Goal: Task Accomplishment & Management: Use online tool/utility

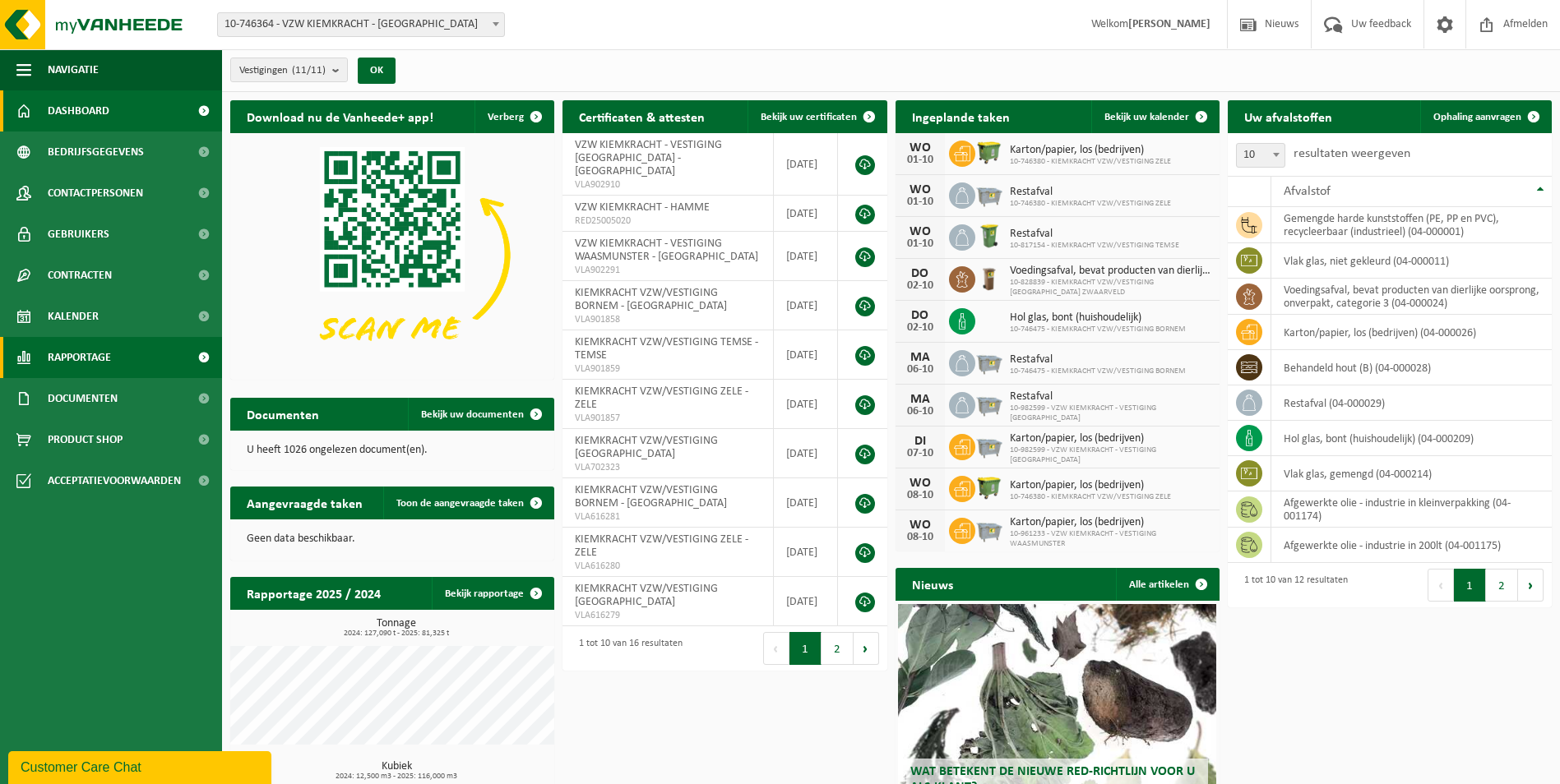
click at [72, 355] on span "Rapportage" at bounding box center [79, 358] width 64 height 41
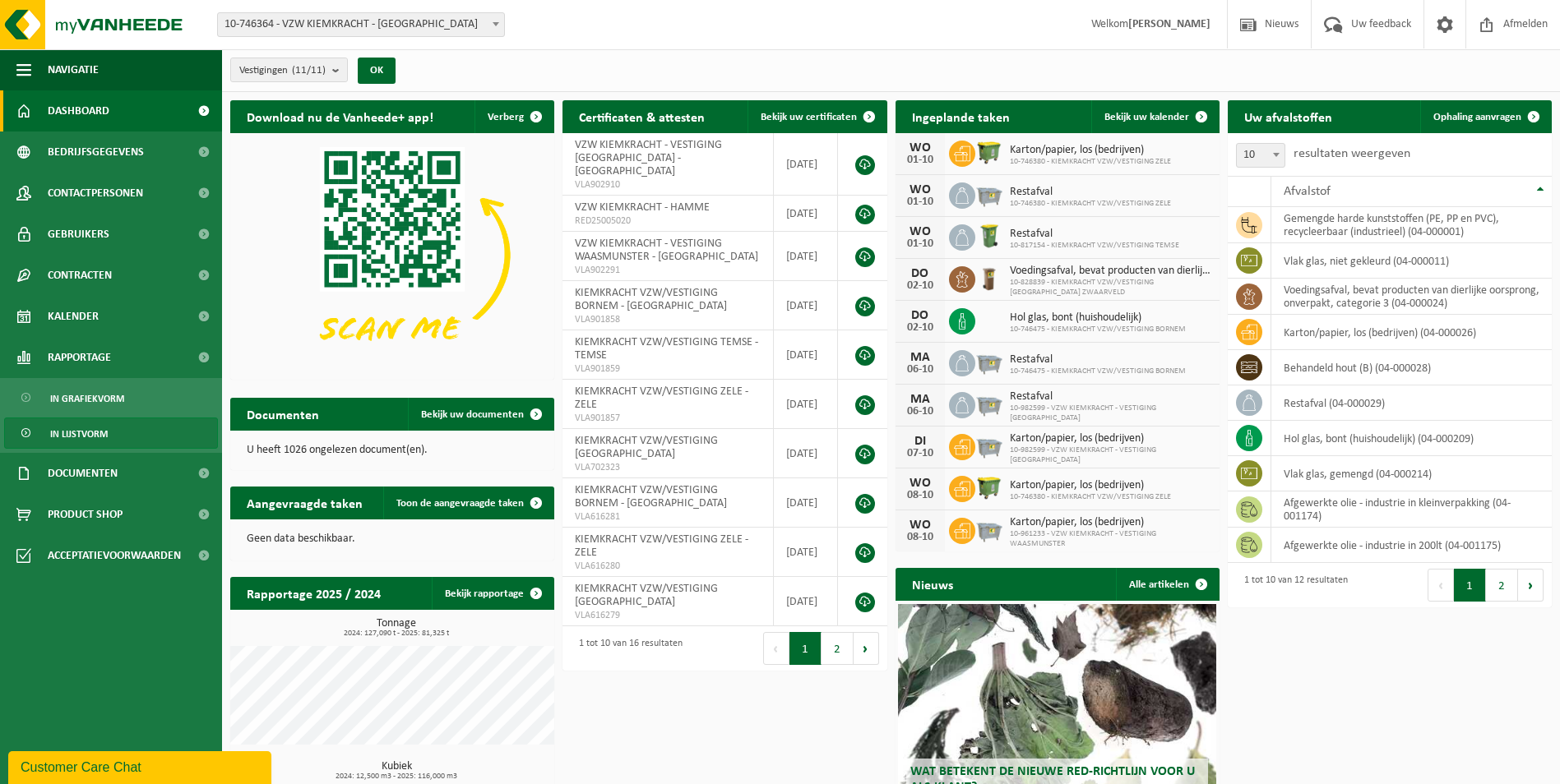
click at [90, 434] on span "In lijstvorm" at bounding box center [78, 434] width 58 height 31
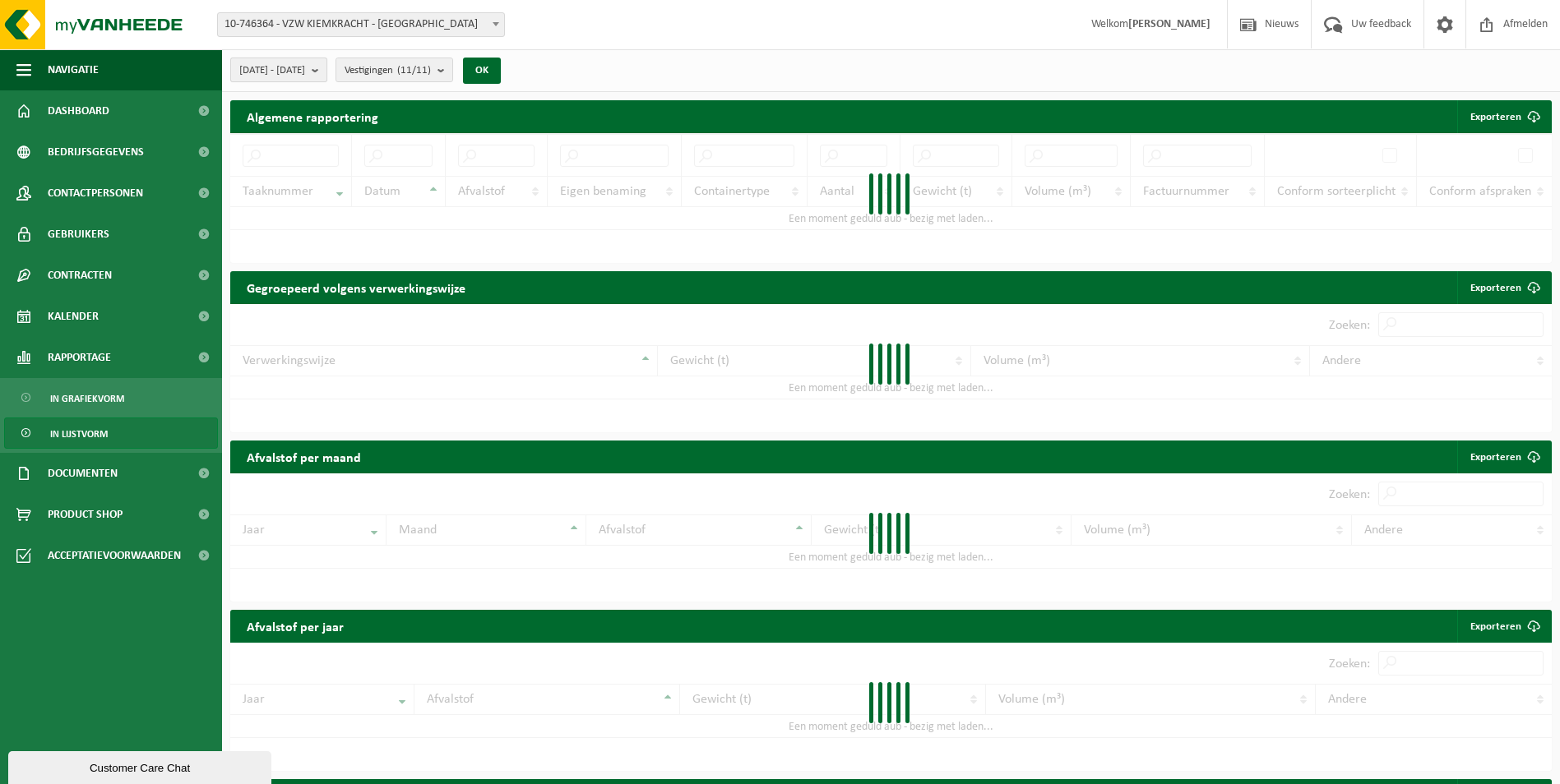
click at [326, 70] on b "submit" at bounding box center [319, 70] width 15 height 23
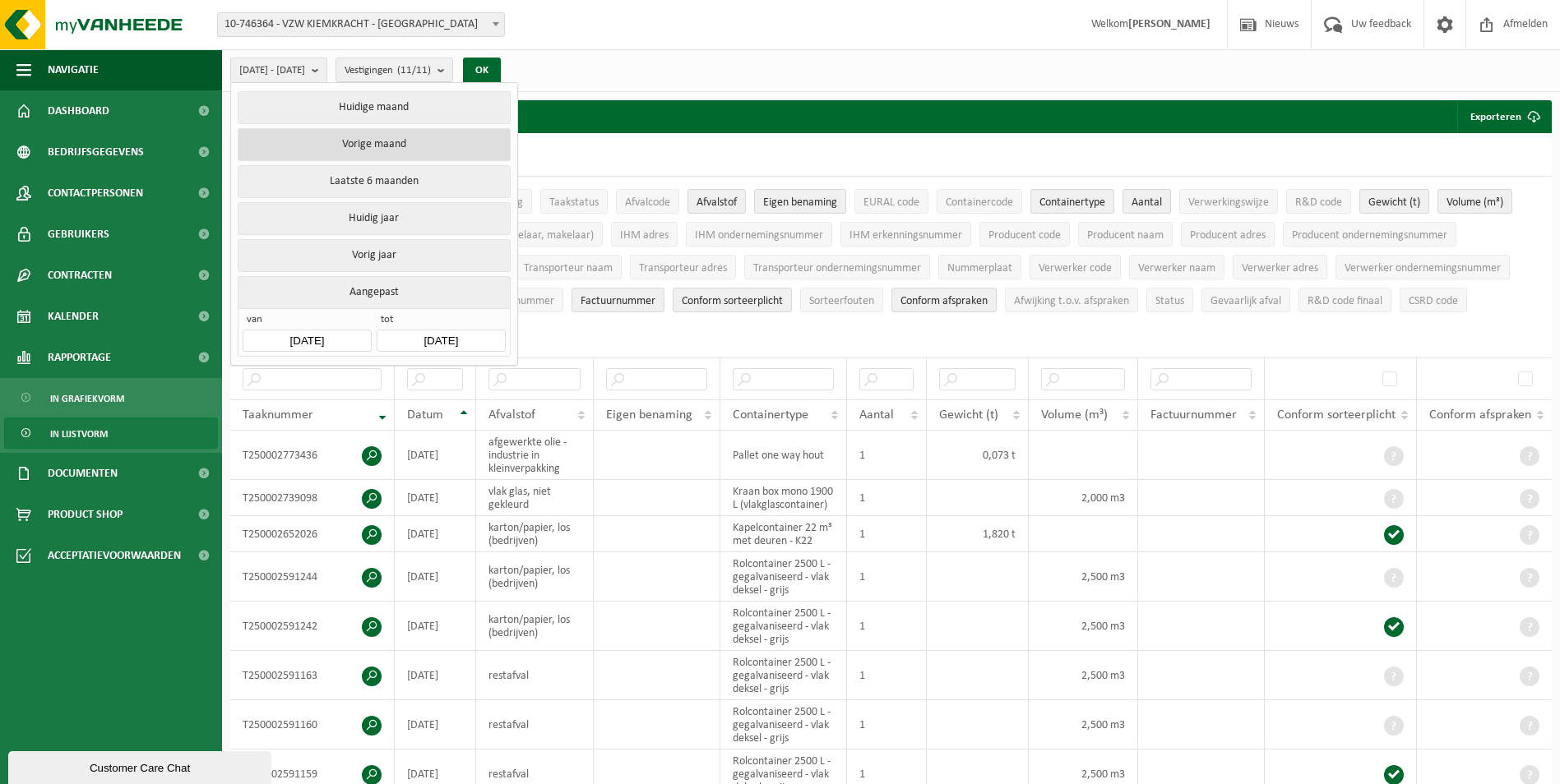
click at [392, 143] on button "Vorige maand" at bounding box center [374, 145] width 272 height 33
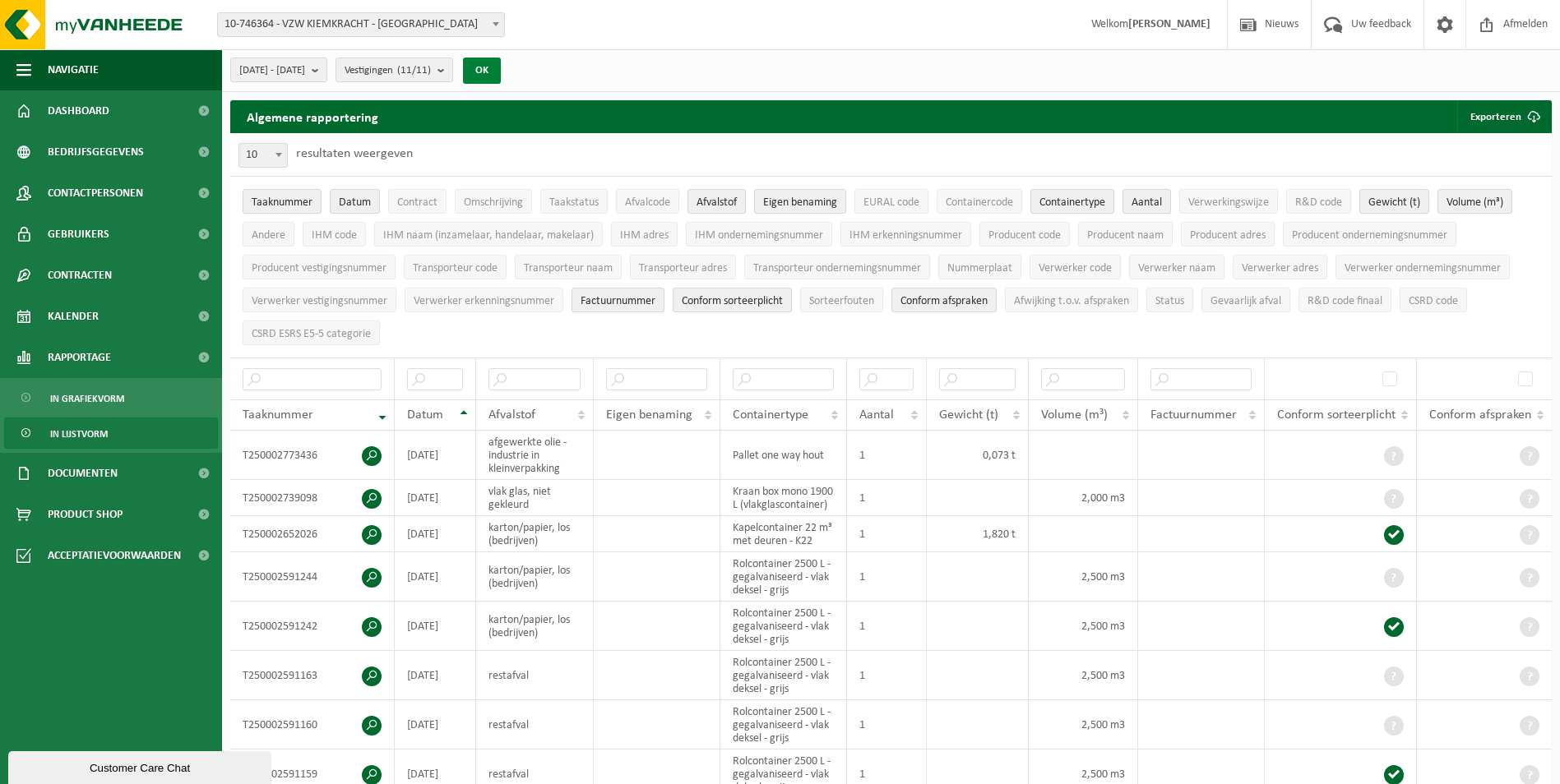
click at [501, 72] on button "OK" at bounding box center [482, 71] width 38 height 27
click at [295, 196] on span "Taaknummer" at bounding box center [282, 202] width 61 height 12
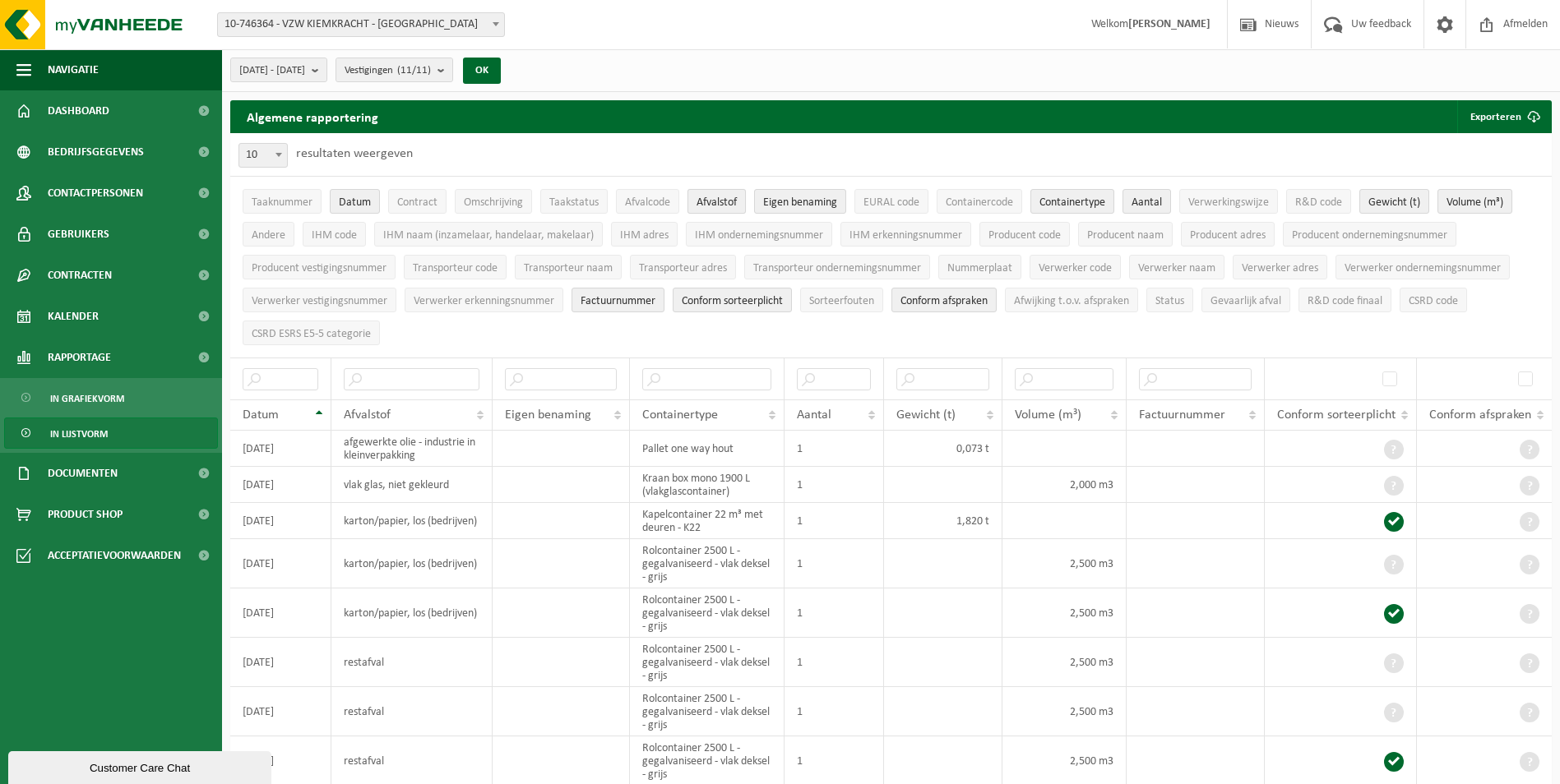
click at [718, 196] on span "Afvalstof" at bounding box center [716, 202] width 40 height 12
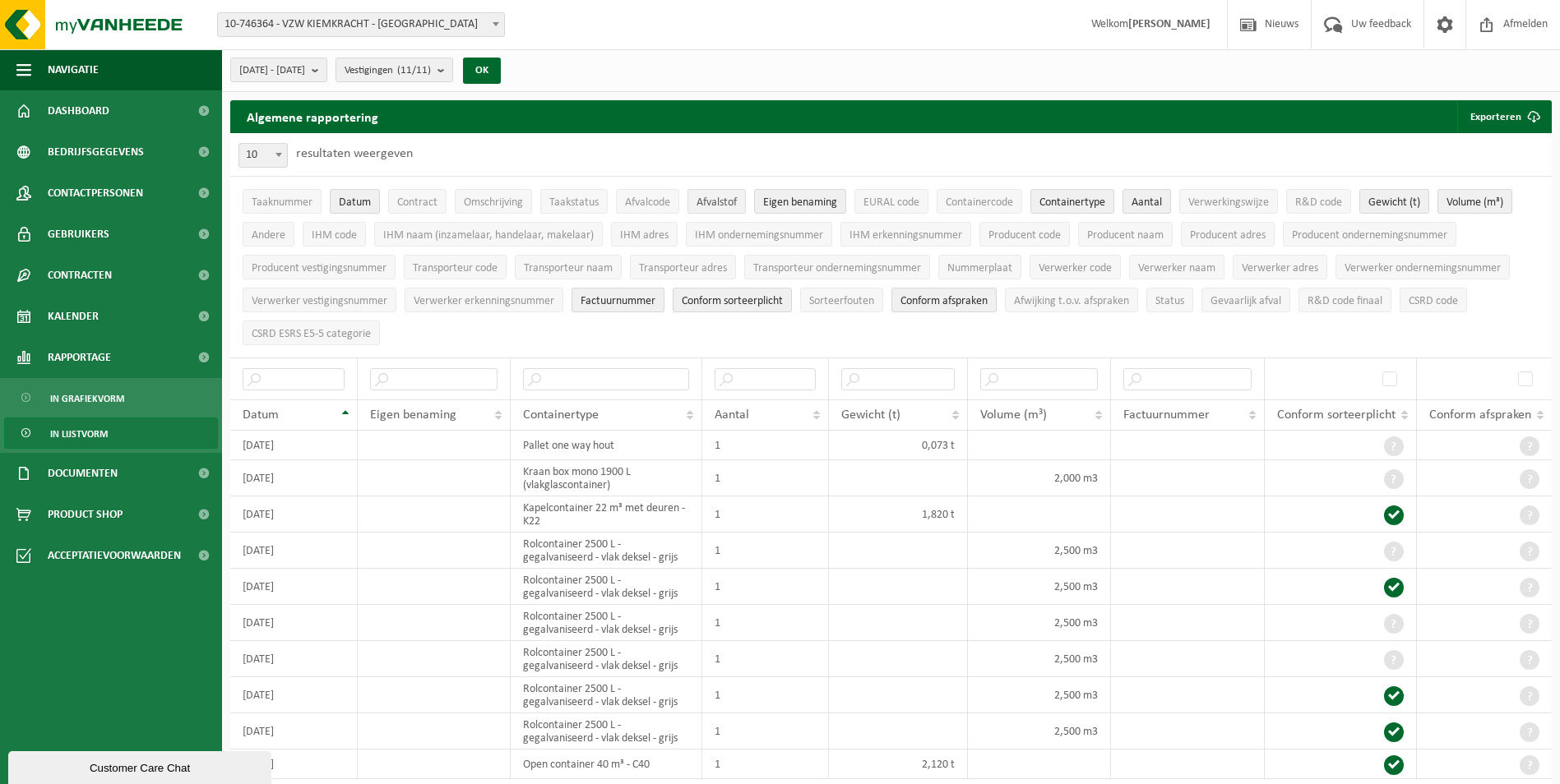
click at [735, 197] on span "Afvalstof" at bounding box center [716, 202] width 40 height 12
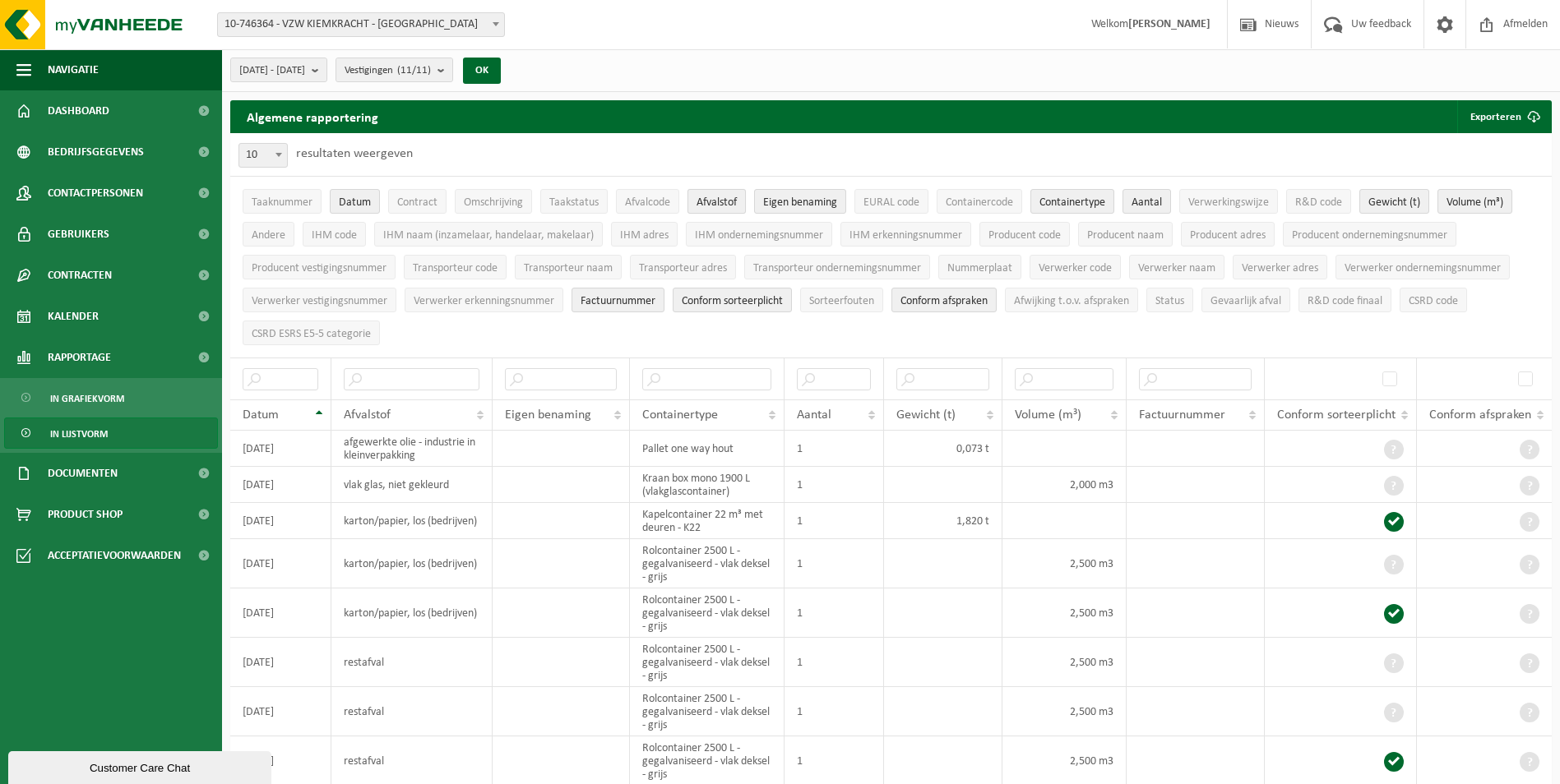
click at [735, 197] on span "Afvalstof" at bounding box center [716, 202] width 40 height 12
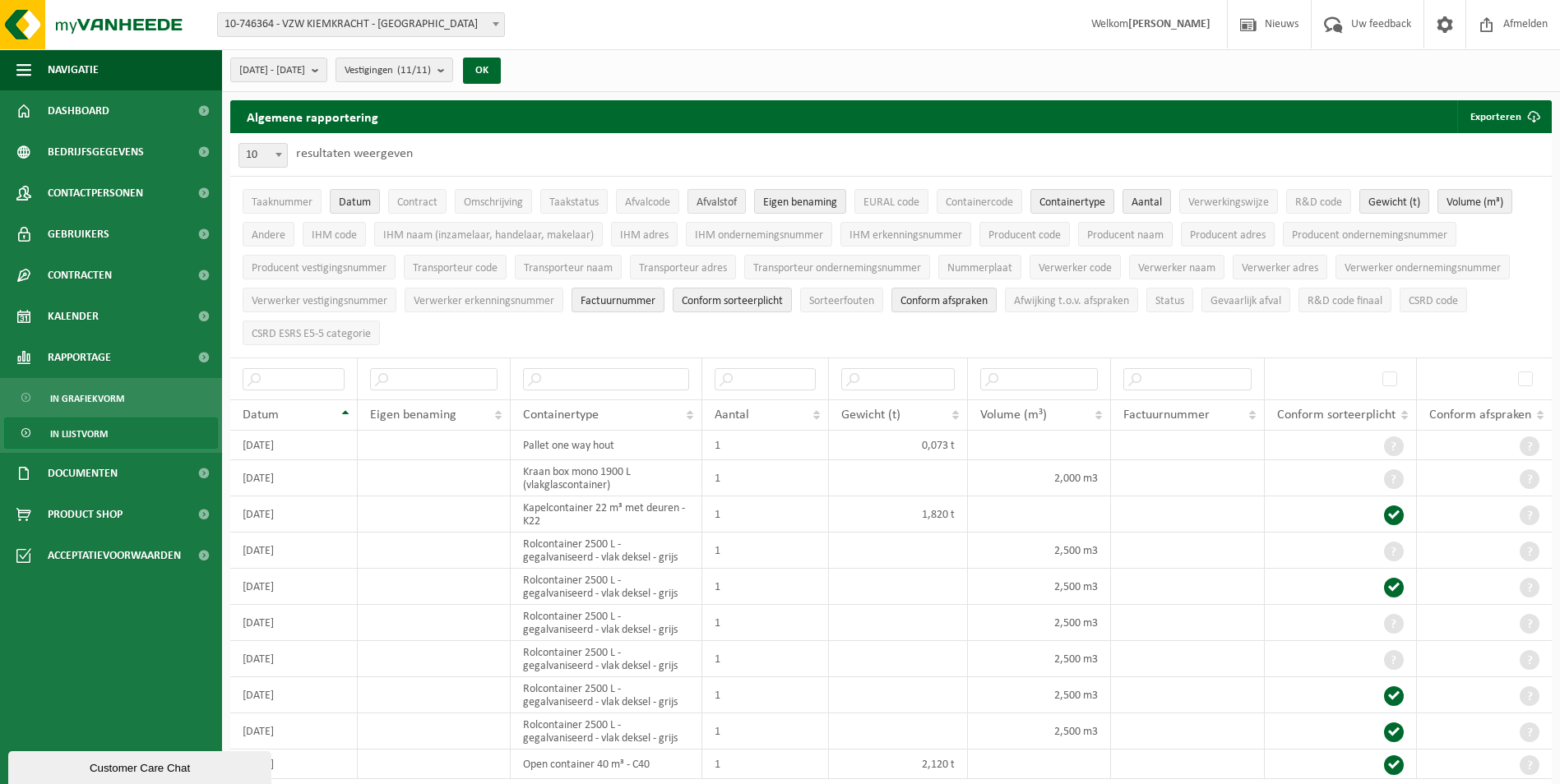
click at [735, 197] on span "Afvalstof" at bounding box center [716, 202] width 40 height 12
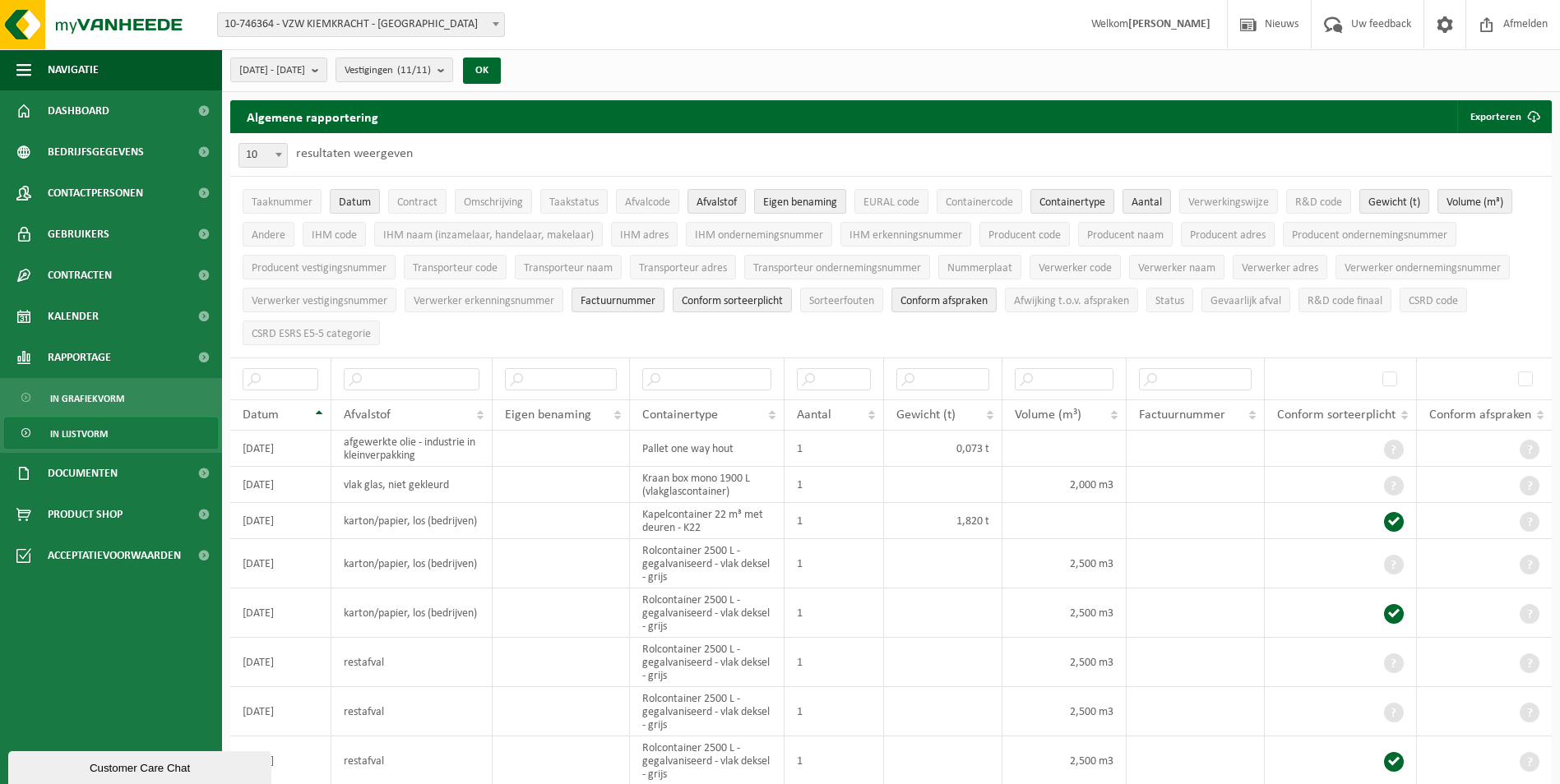
click at [781, 201] on span "Eigen benaming" at bounding box center [800, 202] width 74 height 12
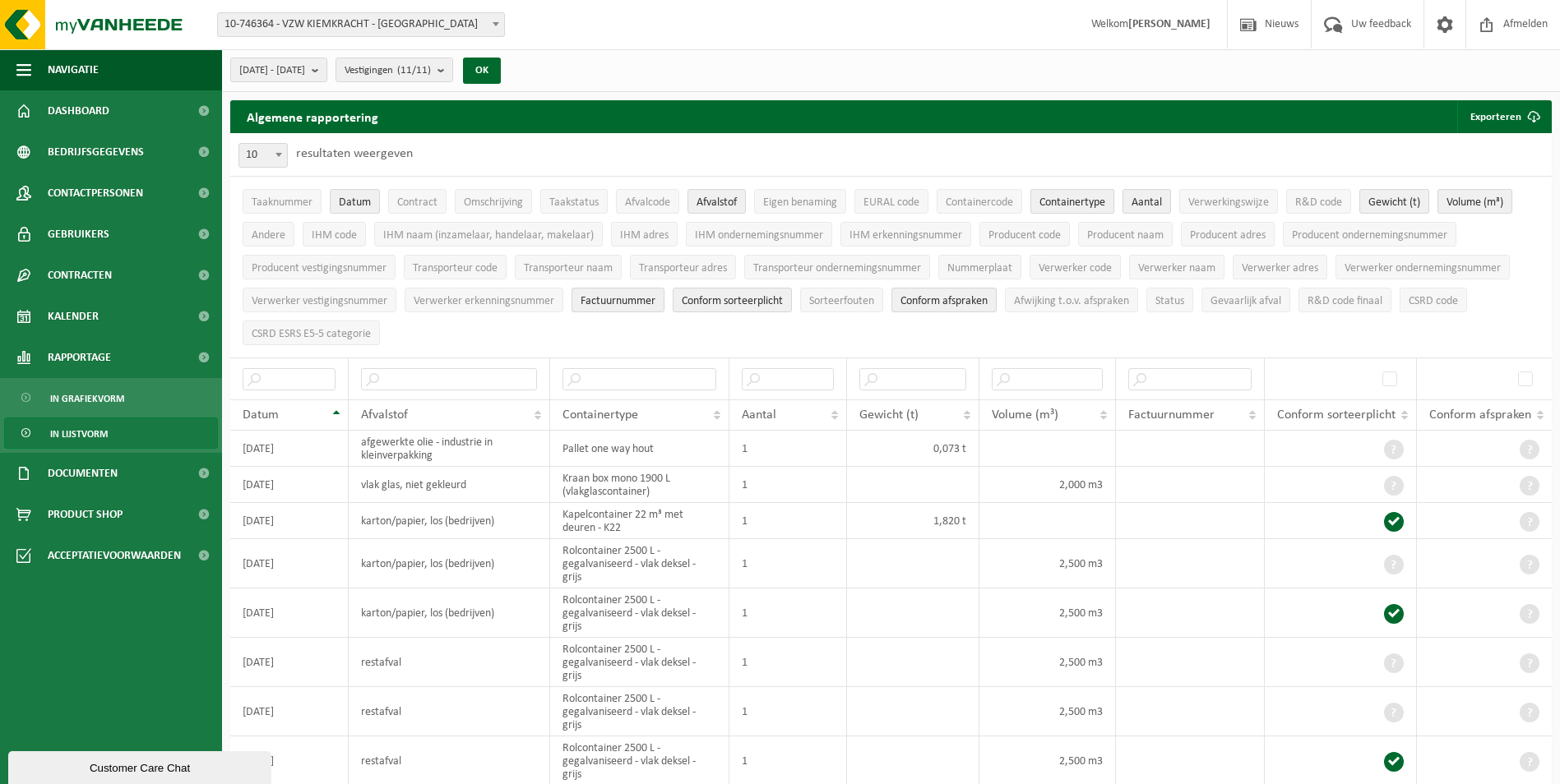
click at [1082, 196] on span "Containertype" at bounding box center [1072, 202] width 65 height 12
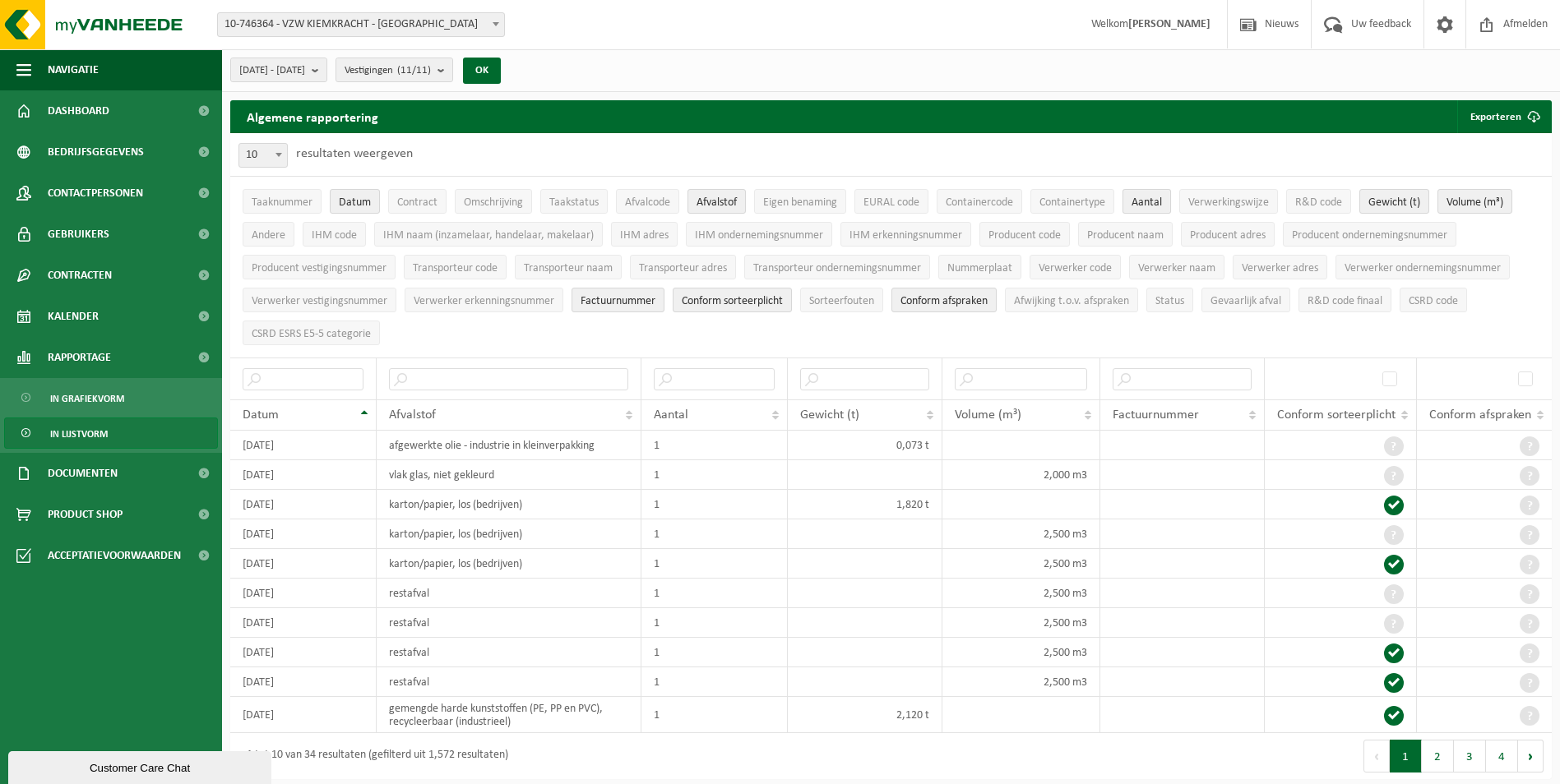
click at [1151, 204] on span "Aantal" at bounding box center [1146, 202] width 30 height 12
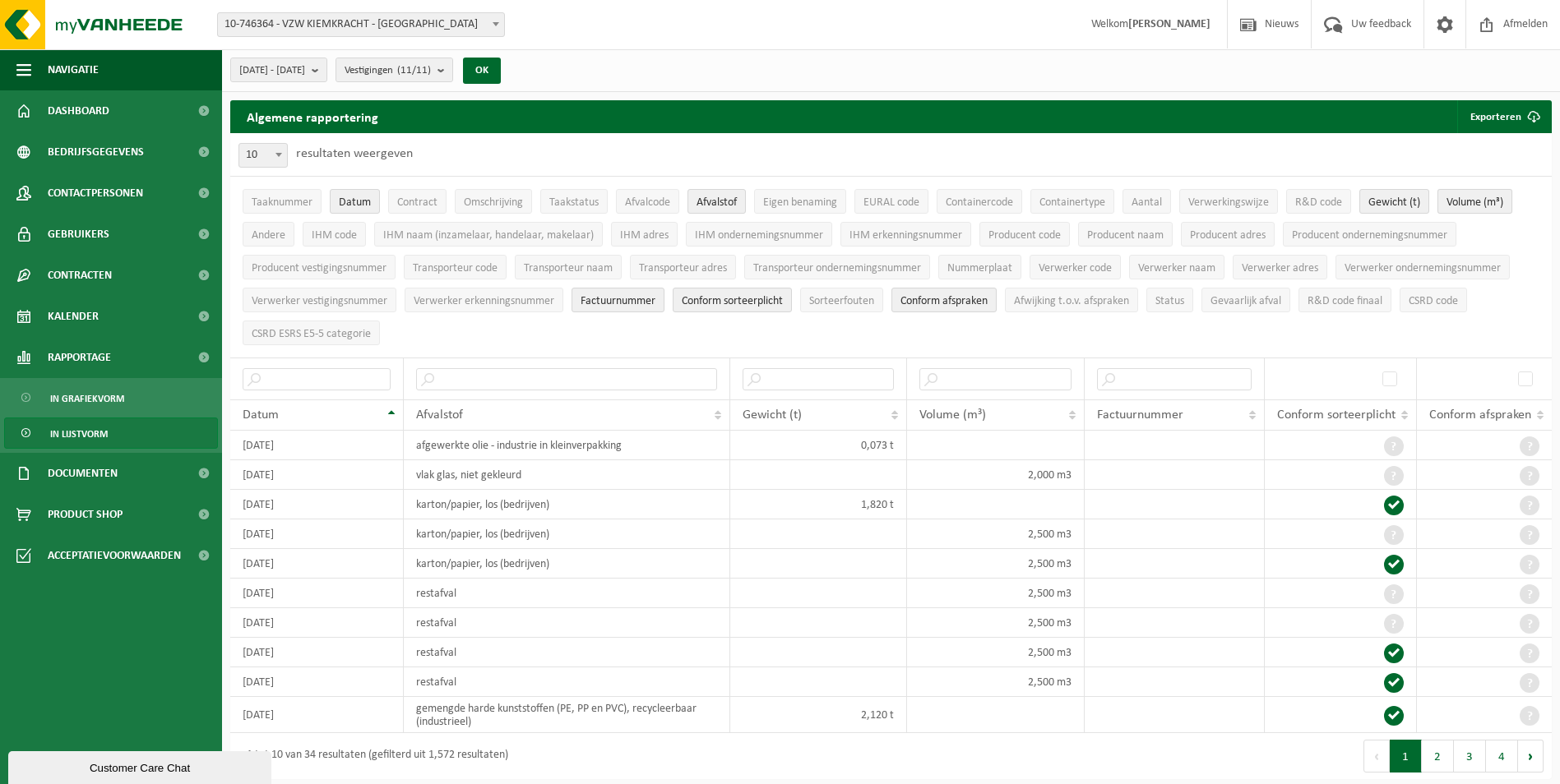
click at [1493, 202] on span "Volume (m³)" at bounding box center [1475, 202] width 57 height 12
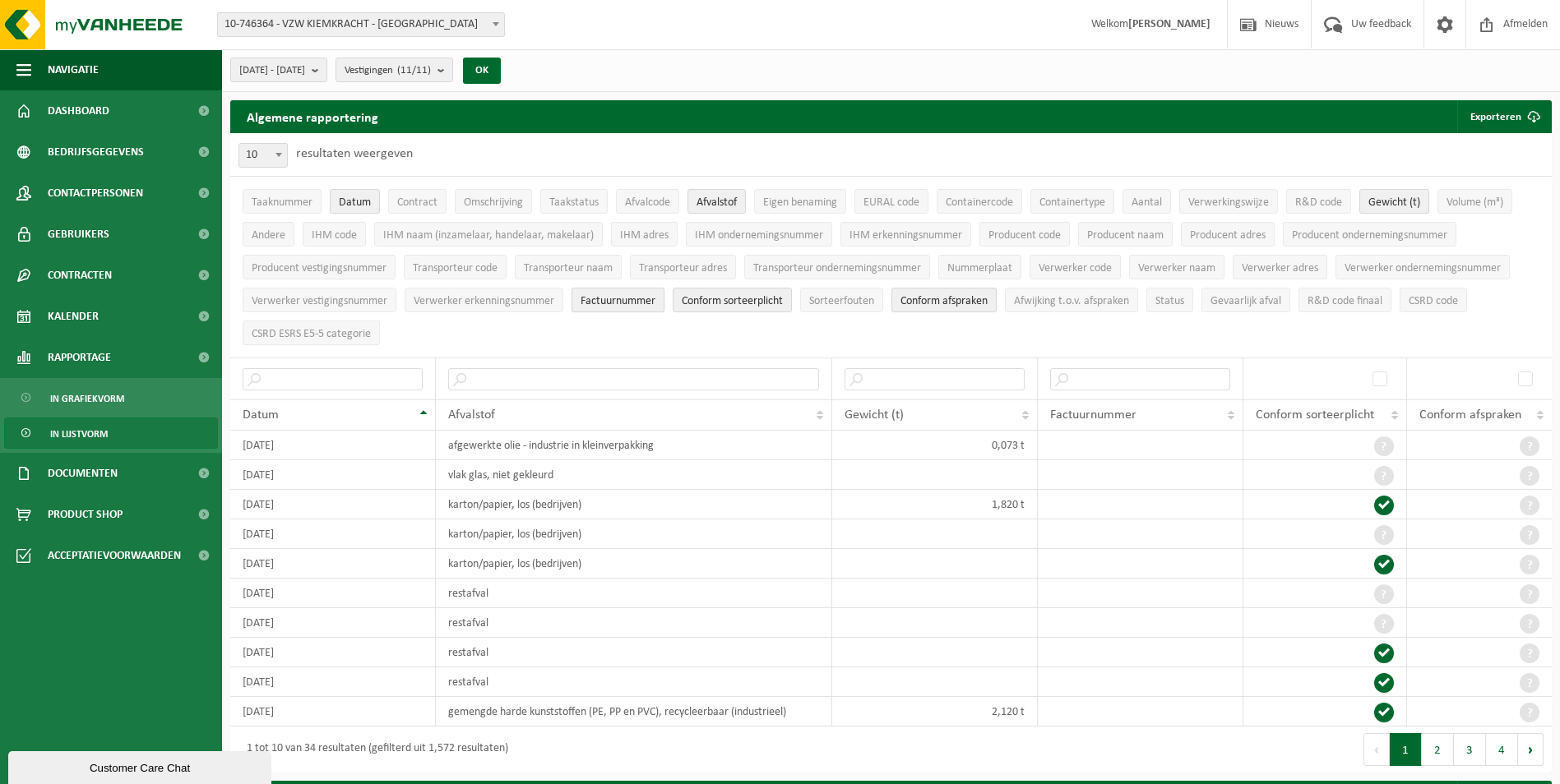
click at [628, 297] on span "Factuurnummer" at bounding box center [617, 301] width 75 height 12
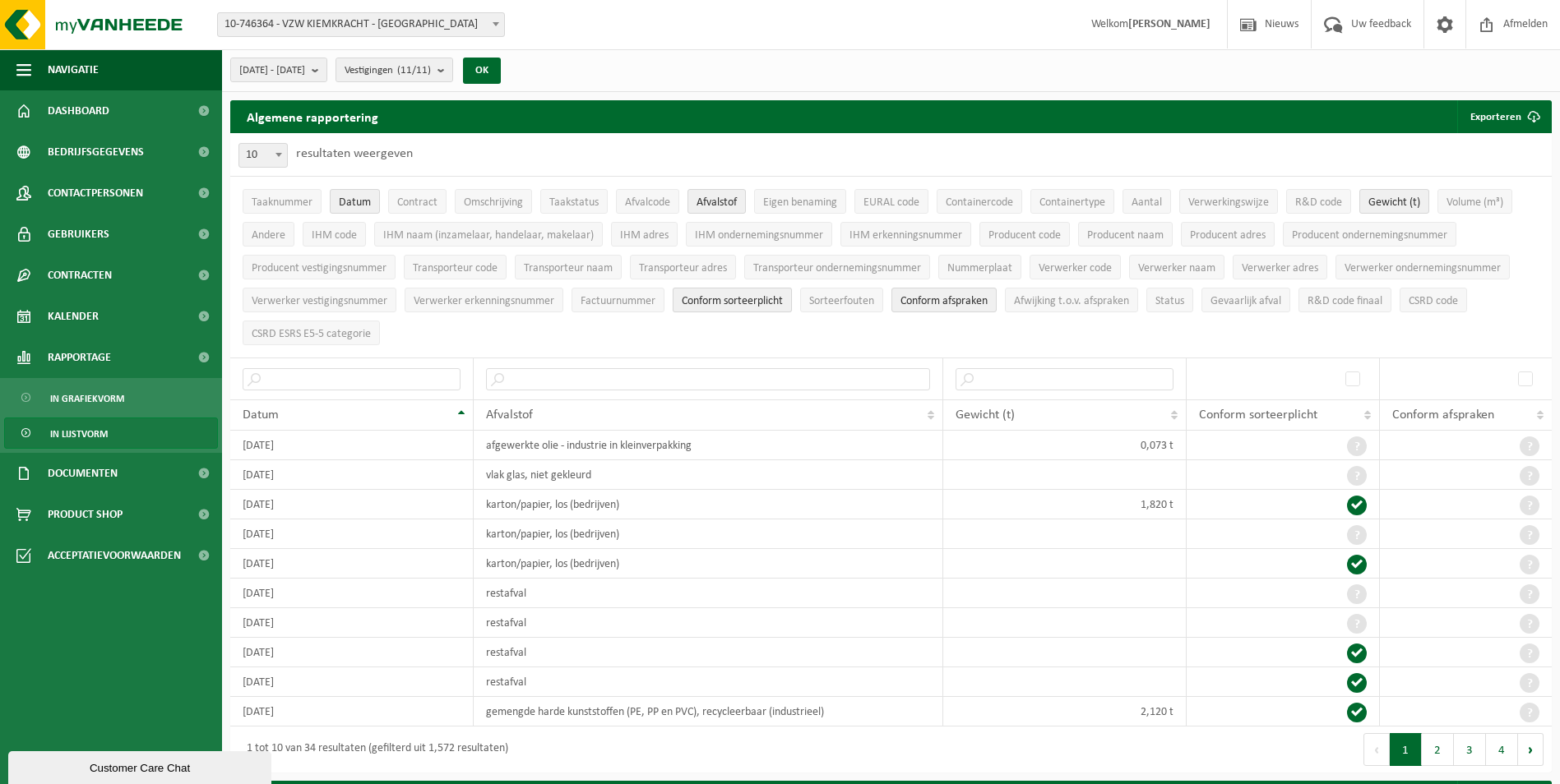
click at [737, 301] on span "Conform sorteerplicht" at bounding box center [732, 301] width 101 height 12
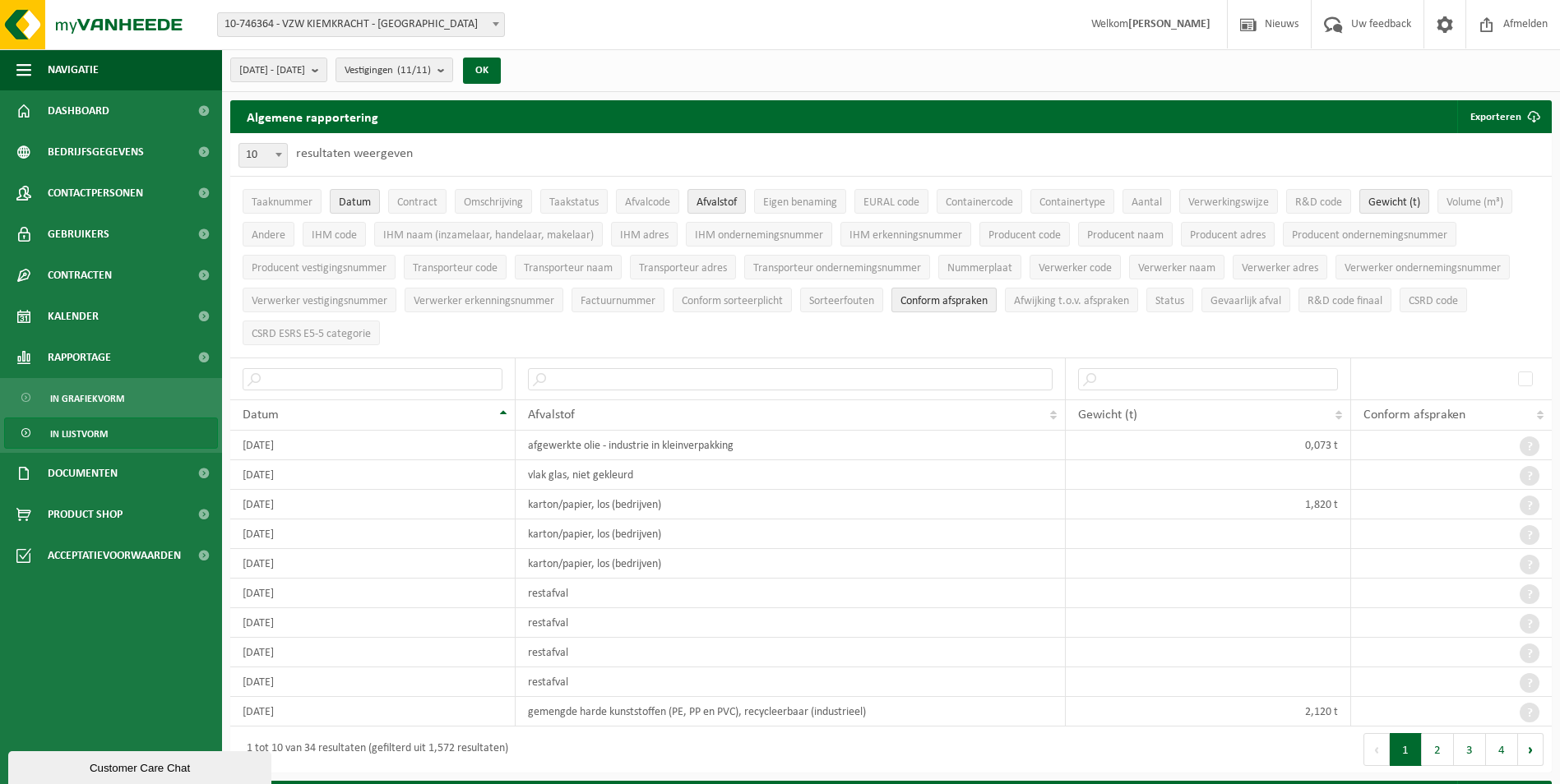
click at [960, 299] on span "Conform afspraken" at bounding box center [944, 301] width 87 height 12
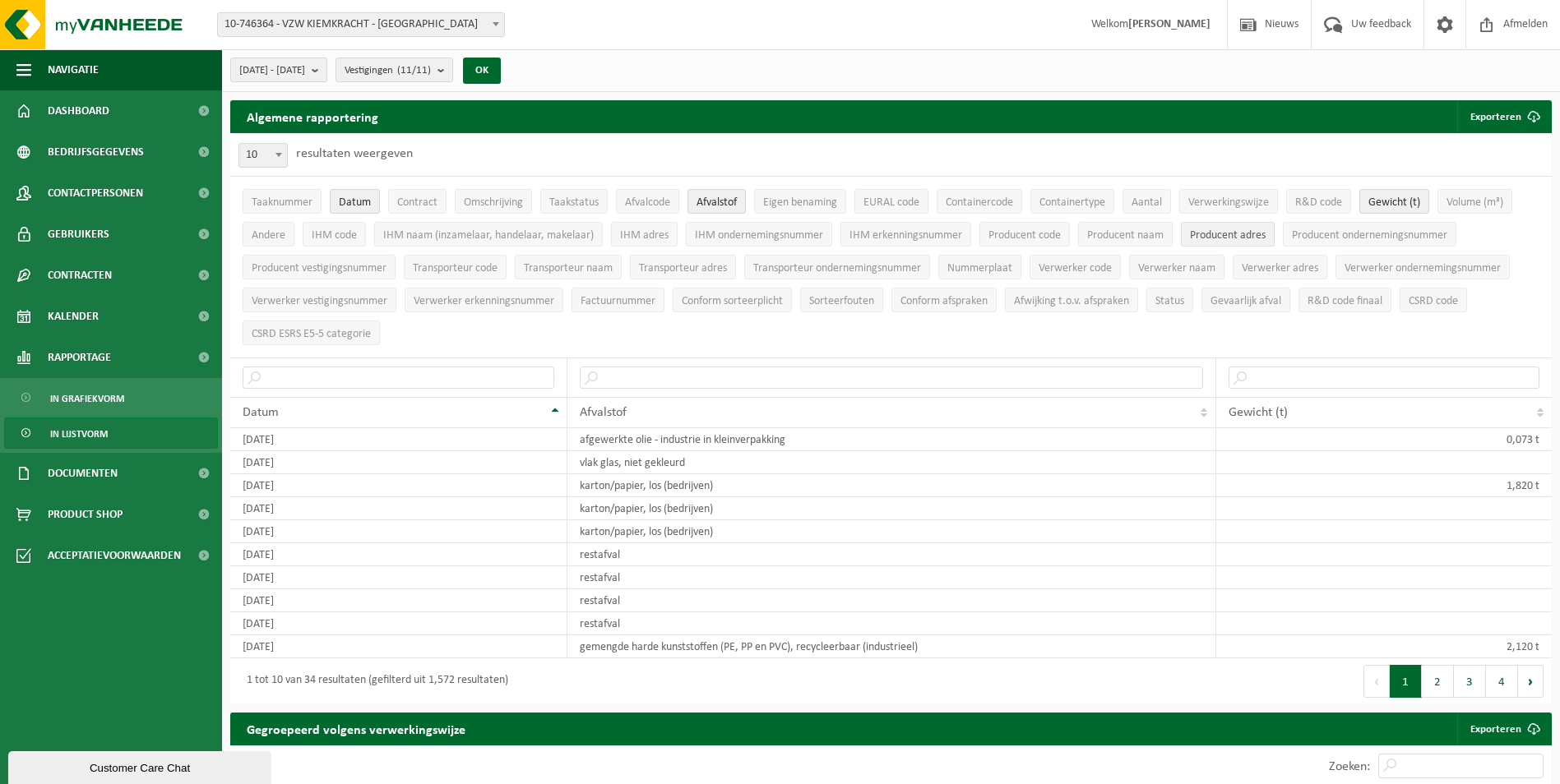
click at [1229, 239] on span "Producent adres" at bounding box center [1228, 235] width 76 height 12
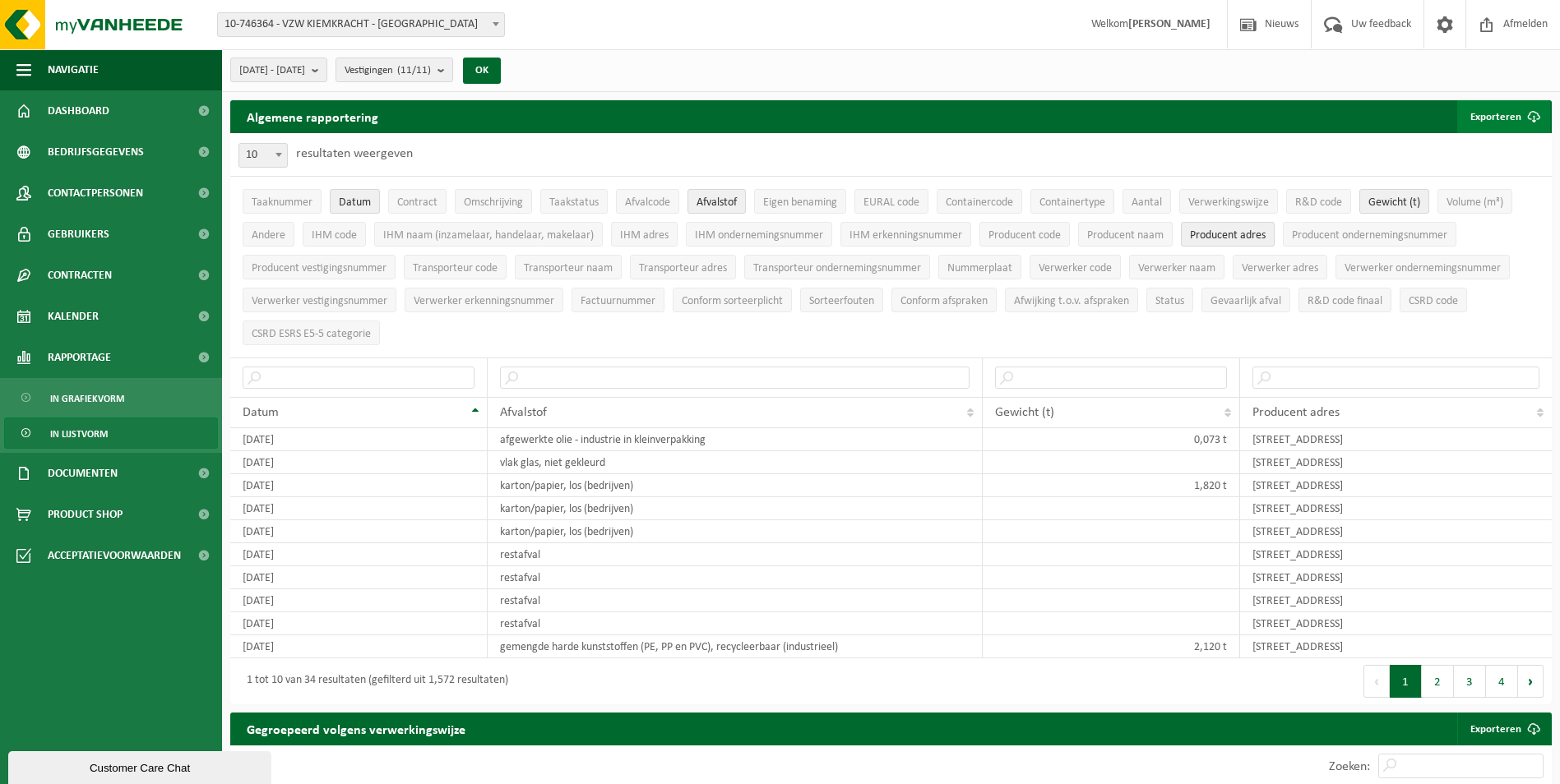
click at [1497, 105] on button "Exporteren" at bounding box center [1503, 117] width 93 height 33
click at [1478, 146] on link "Enkel mijn selectie" at bounding box center [1475, 150] width 149 height 33
